Goal: Task Accomplishment & Management: Use online tool/utility

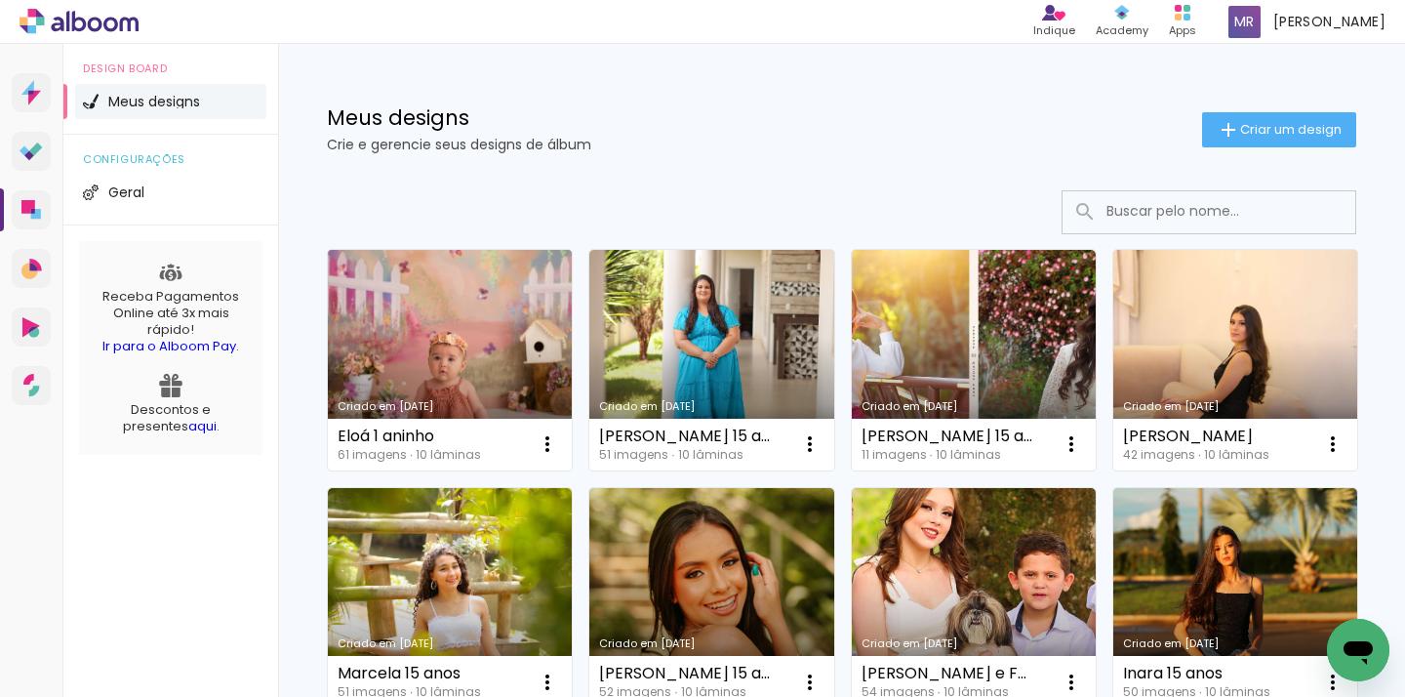
click at [445, 314] on link "Criado em [DATE]" at bounding box center [450, 360] width 244 height 221
